Goal: Register for event/course

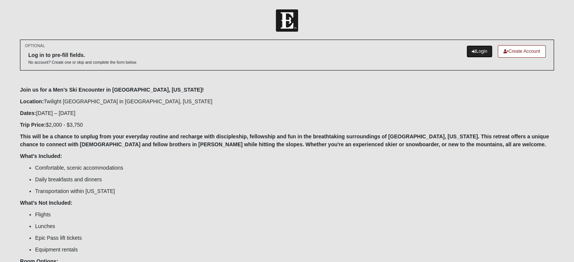
click at [473, 51] on link "Login" at bounding box center [479, 51] width 26 height 12
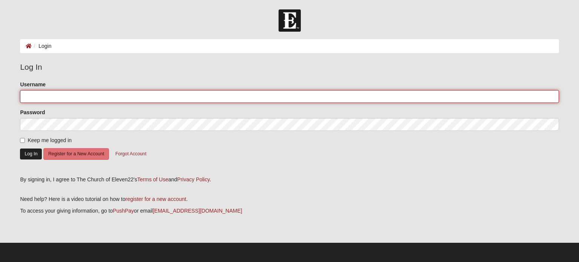
type input "tatertick"
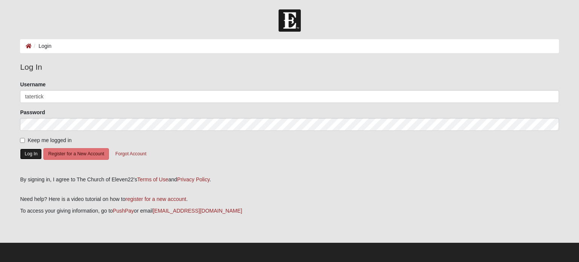
click at [35, 151] on button "Log In" at bounding box center [31, 154] width 22 height 11
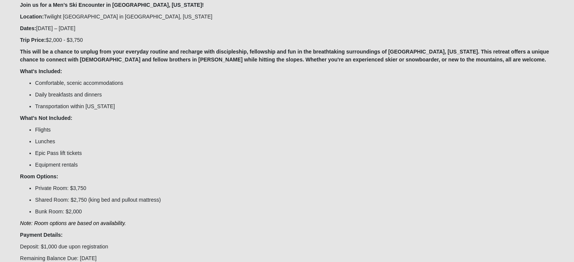
scroll to position [98, 0]
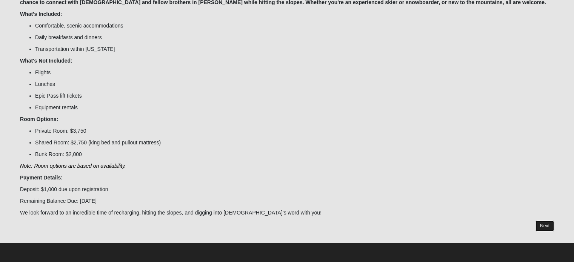
click at [547, 224] on link "Next" at bounding box center [544, 226] width 18 height 11
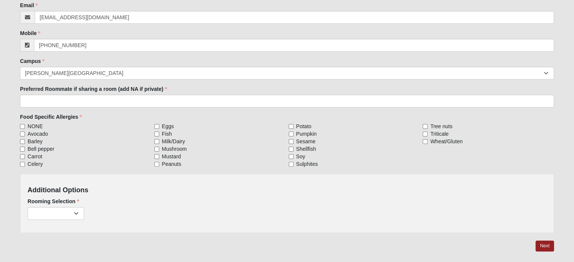
scroll to position [201, 0]
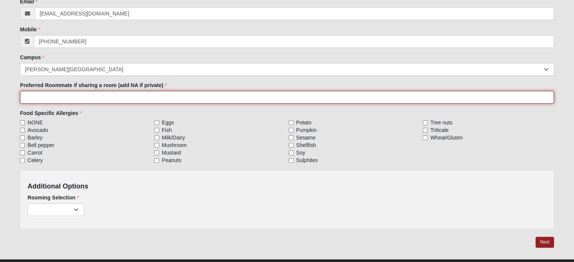
click at [245, 97] on input "Preferred Roommate if sharing a room (add NA if private)" at bounding box center [287, 97] width 534 height 13
type input "Bunk Room"
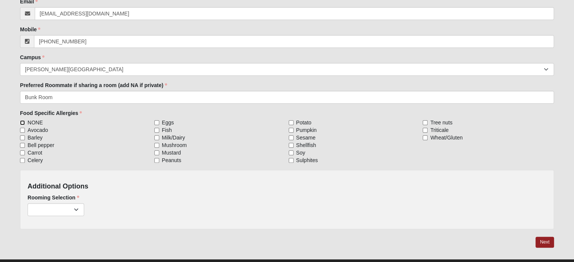
click at [23, 122] on input "NONE" at bounding box center [22, 122] width 5 height 5
checkbox input "true"
click at [78, 210] on select "Private ($3,750.00) Shared: King/Queen/Pullout ($2,750.00) Bunk Room ($2,000.00)" at bounding box center [56, 209] width 57 height 13
select select "819"
click at [28, 203] on select "Private ($3,750.00) Shared: King/Queen/Pullout ($2,750.00) Bunk Room ($2,000.00)" at bounding box center [56, 209] width 57 height 13
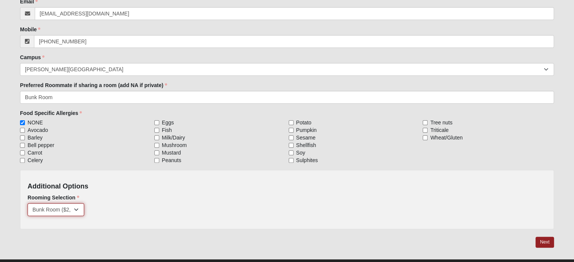
scroll to position [216, 0]
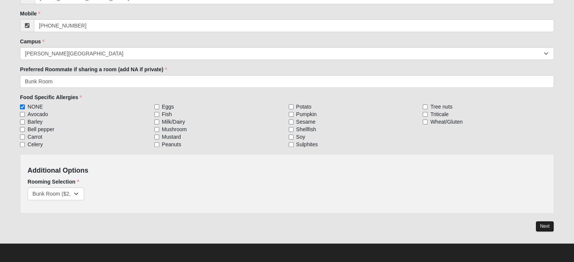
click at [539, 226] on link "Next" at bounding box center [544, 226] width 18 height 11
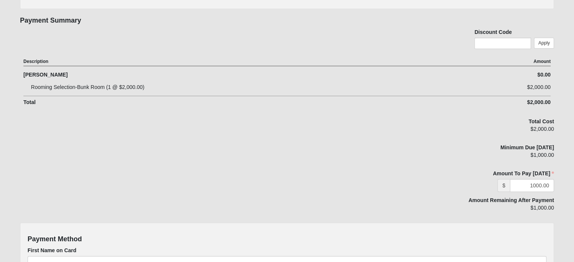
scroll to position [181, 0]
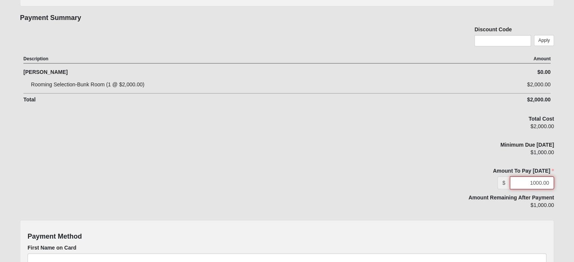
click at [532, 183] on input "1000.00" at bounding box center [531, 182] width 44 height 13
type input "2000.00"
click at [435, 172] on label "Amount To Pay [DATE]" at bounding box center [468, 171] width 170 height 8
click at [509, 176] on input "2000.00" at bounding box center [531, 182] width 44 height 13
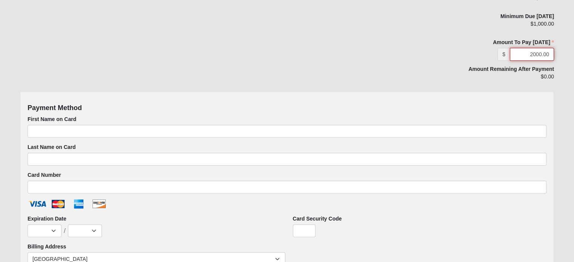
scroll to position [310, 0]
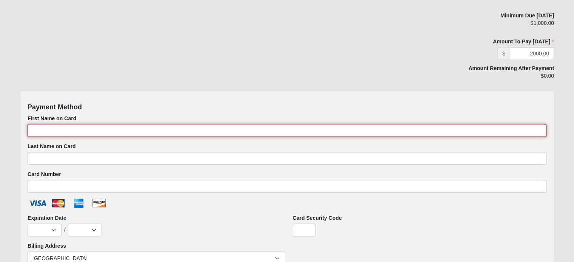
click at [335, 130] on input "First Name on Card" at bounding box center [287, 130] width 518 height 13
type input "[PERSON_NAME]"
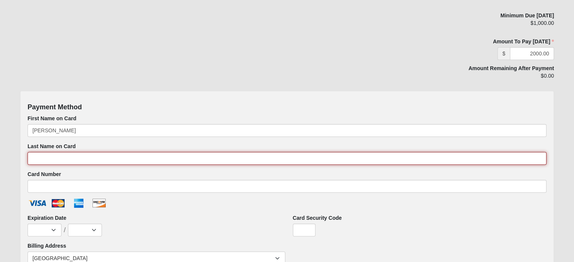
type input "[PERSON_NAME]"
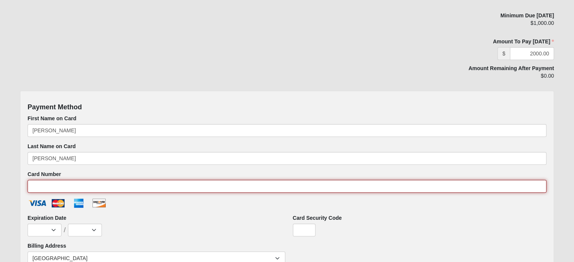
type input "[CREDIT_CARD_NUMBER]"
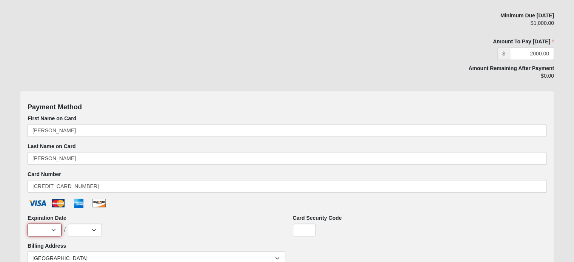
select select "1"
select select "2030"
type input "7922"
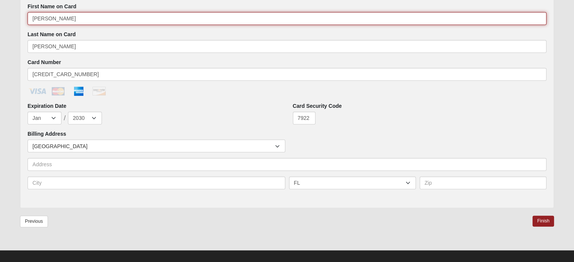
scroll to position [428, 0]
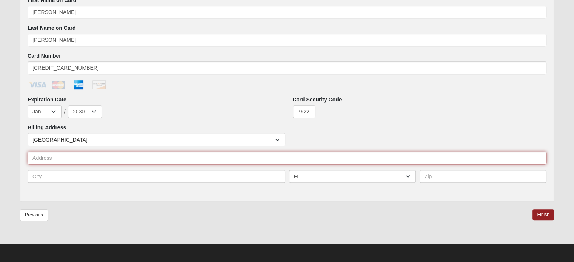
click at [110, 158] on input "text" at bounding box center [287, 158] width 518 height 13
type input "1936 Moorings Circle"
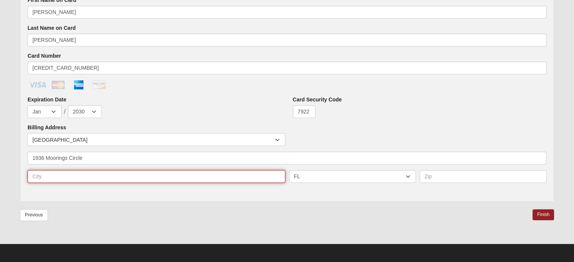
type input "[GEOGRAPHIC_DATA]"
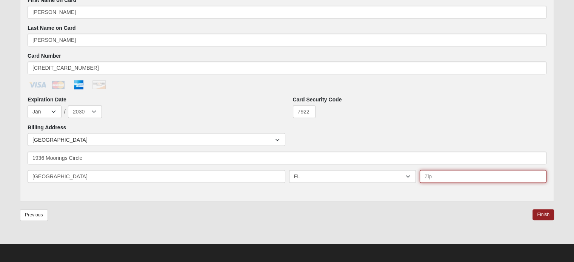
type input "32068"
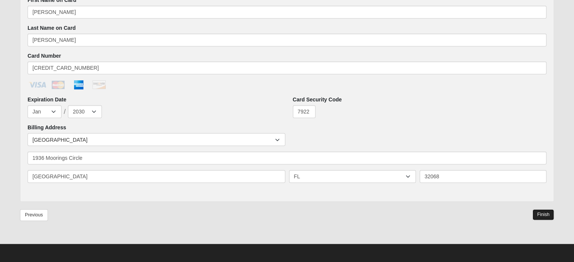
click at [546, 216] on link "Finish" at bounding box center [542, 214] width 21 height 11
